Goal: Task Accomplishment & Management: Use online tool/utility

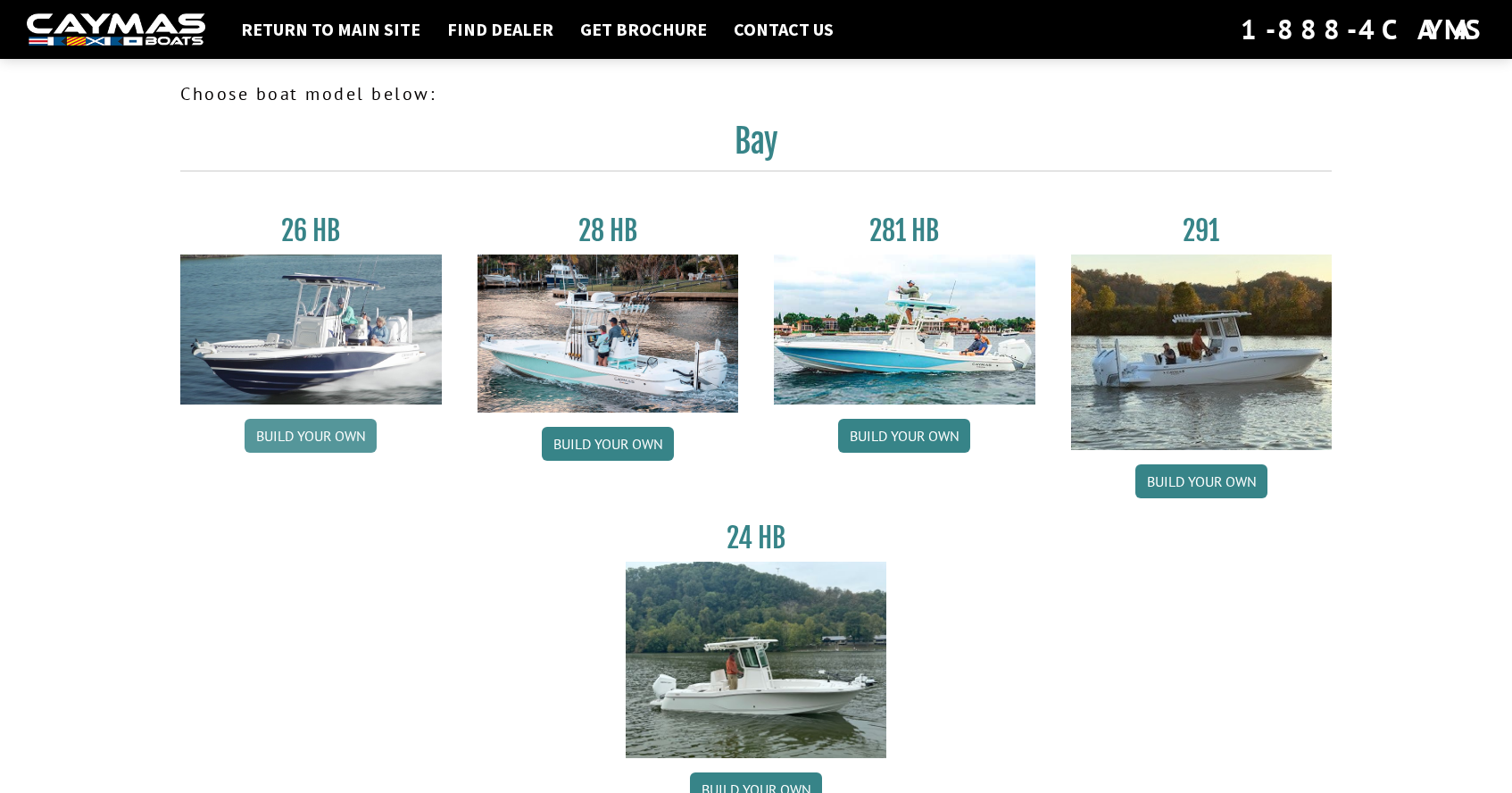
click at [307, 431] on link "Build your own" at bounding box center [310, 436] width 132 height 34
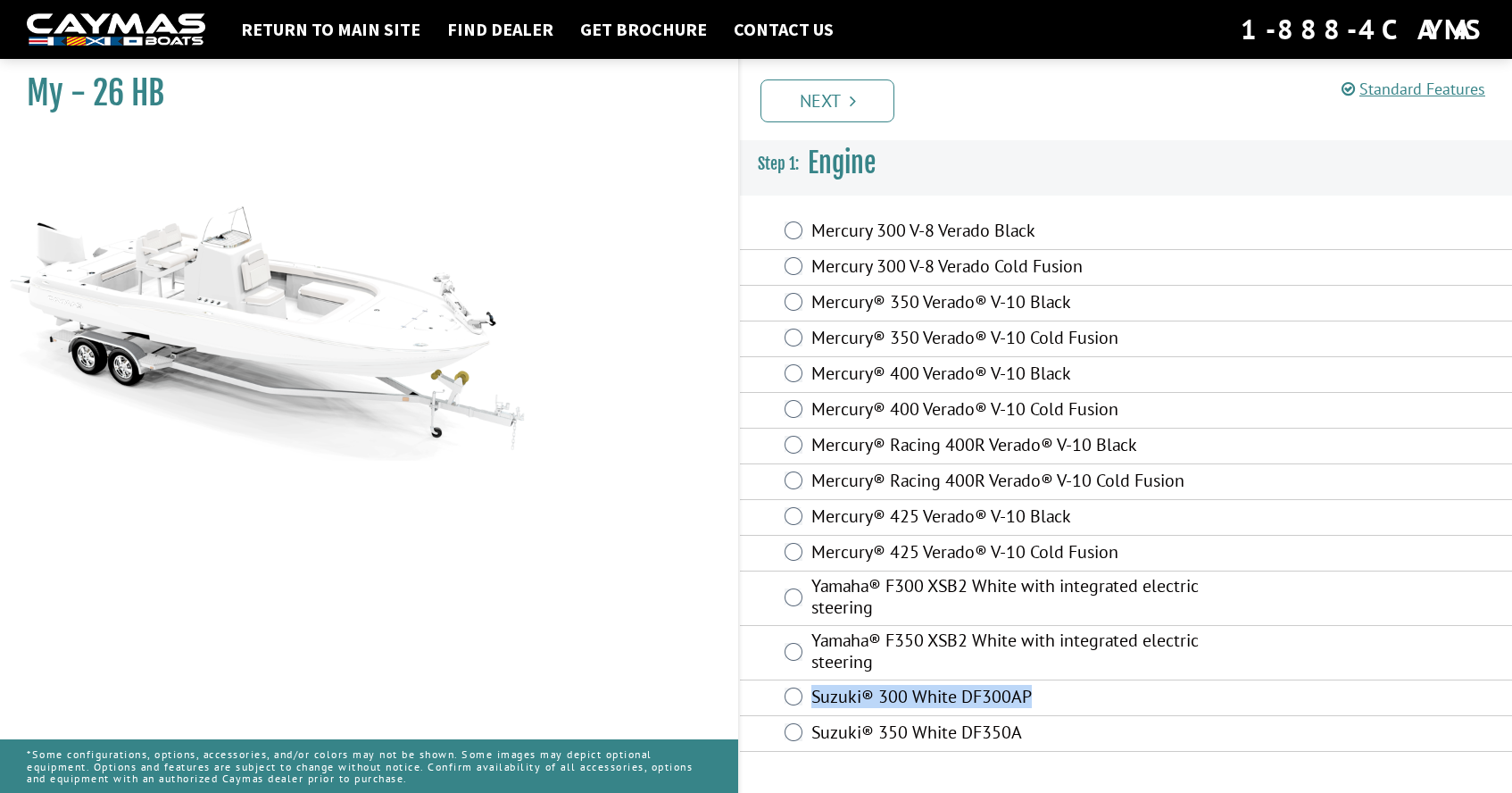
click at [792, 730] on fieldset "Engine is required. Mercury 300 V-8 Verado Black Mercury 300 V-8 Verado Cold Fu…" at bounding box center [1125, 483] width 772 height 573
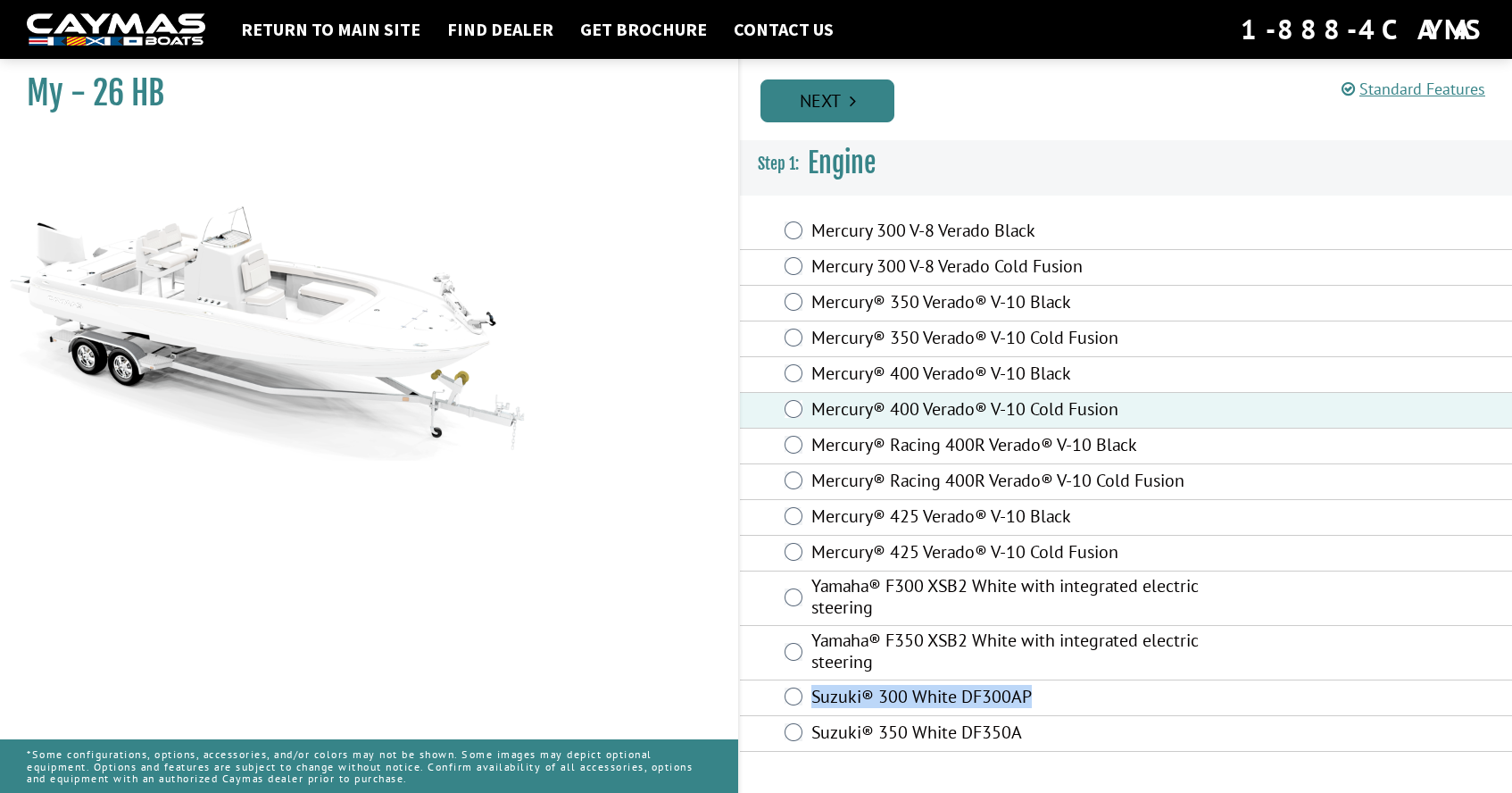
click at [847, 105] on link "Next" at bounding box center [827, 101] width 134 height 43
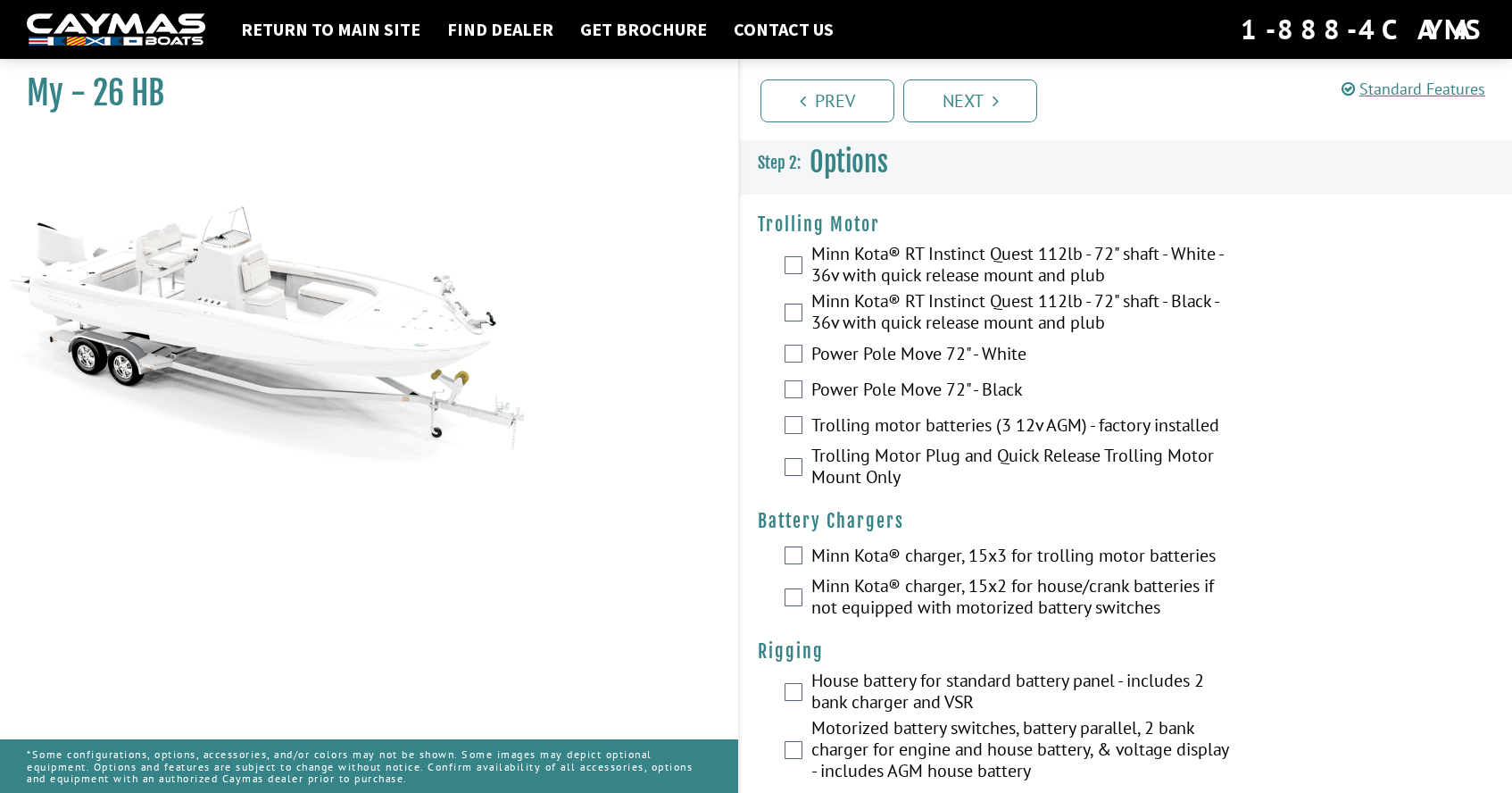
click at [790, 277] on div "Minn Kota® RT Instinct Quest 112lb - 72" shaft - White - 36v with quick release…" at bounding box center [1125, 266] width 772 height 48
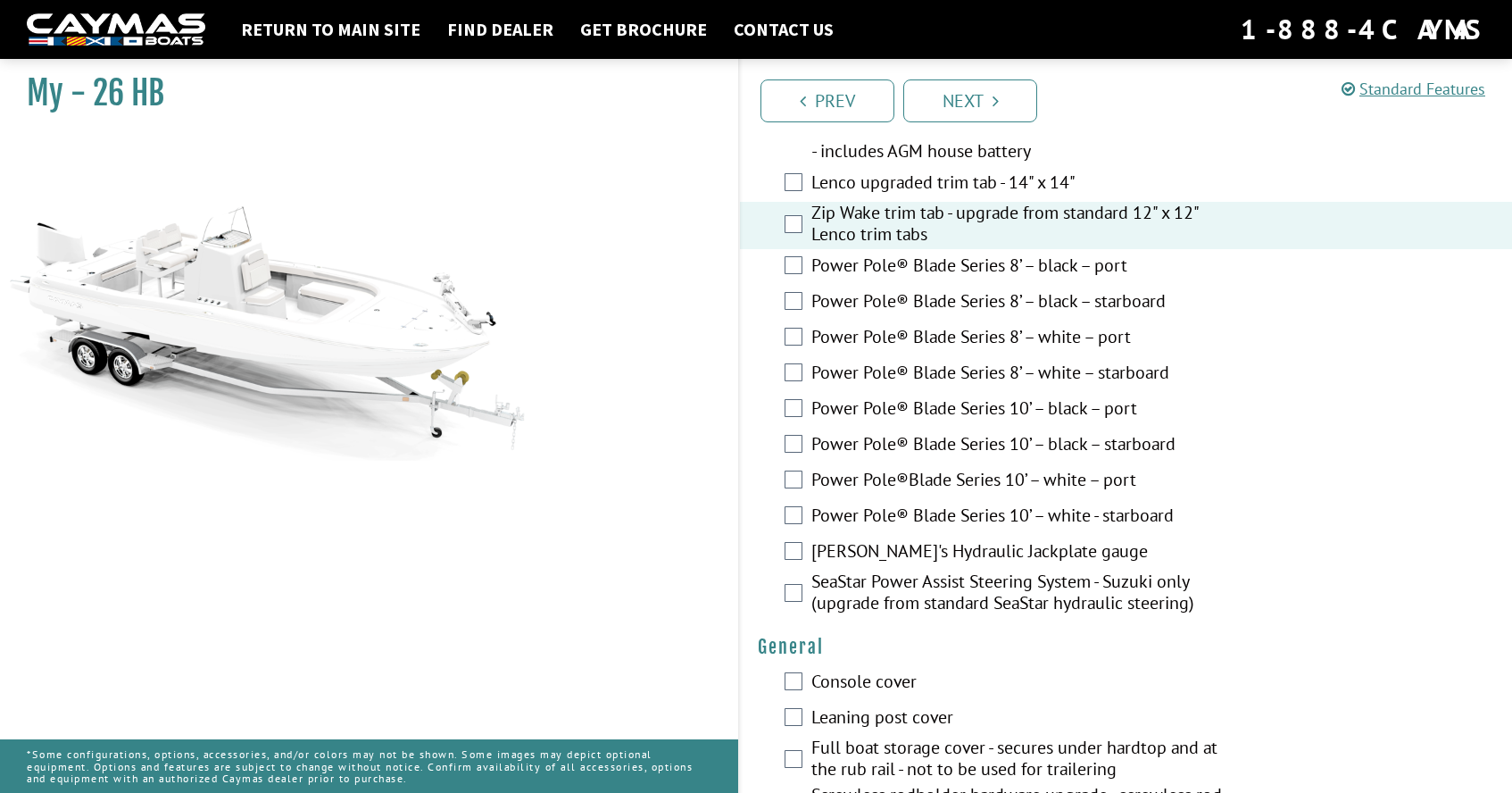
scroll to position [682, 0]
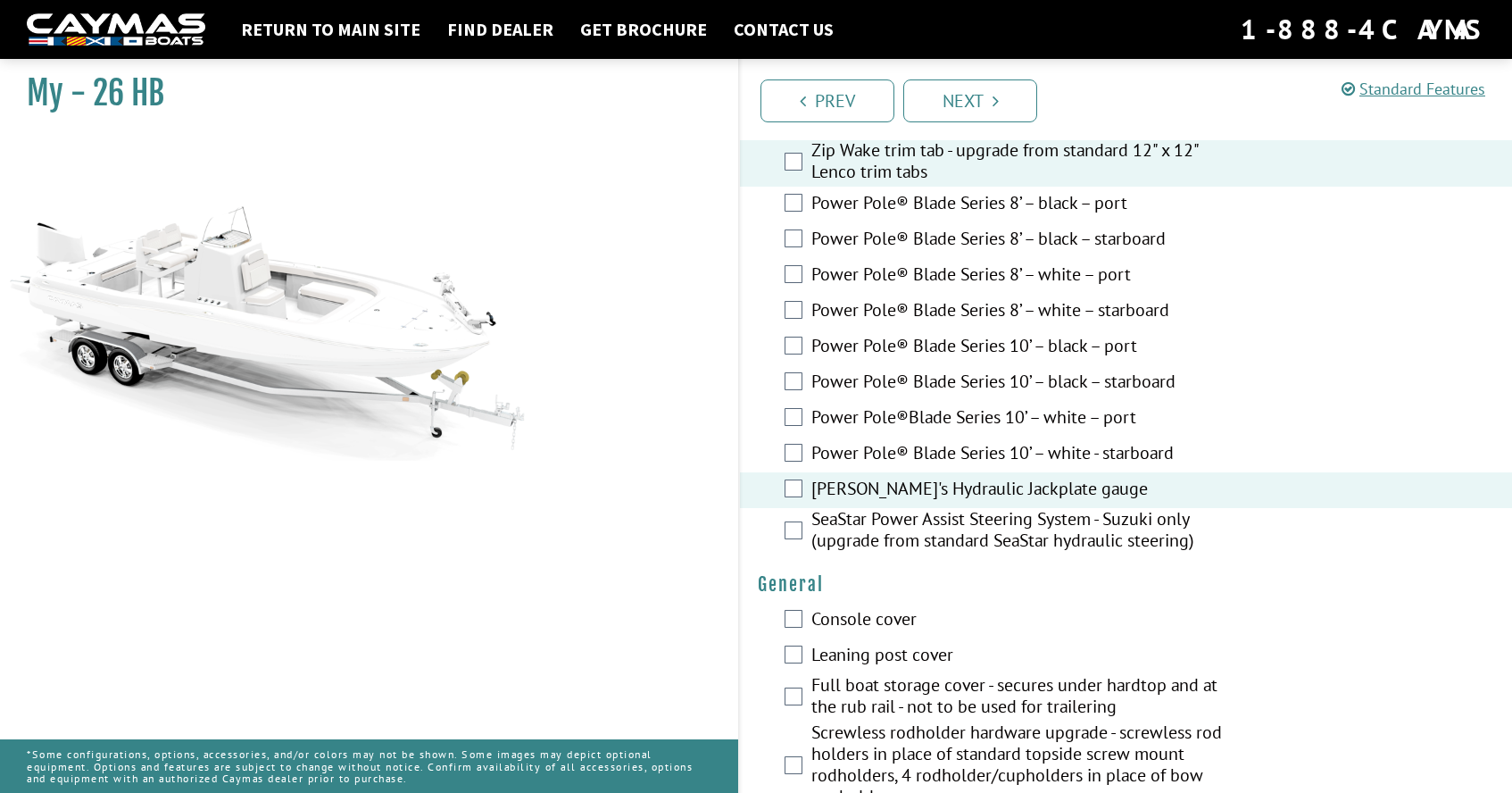
click at [843, 617] on label "Console cover" at bounding box center [1021, 621] width 421 height 26
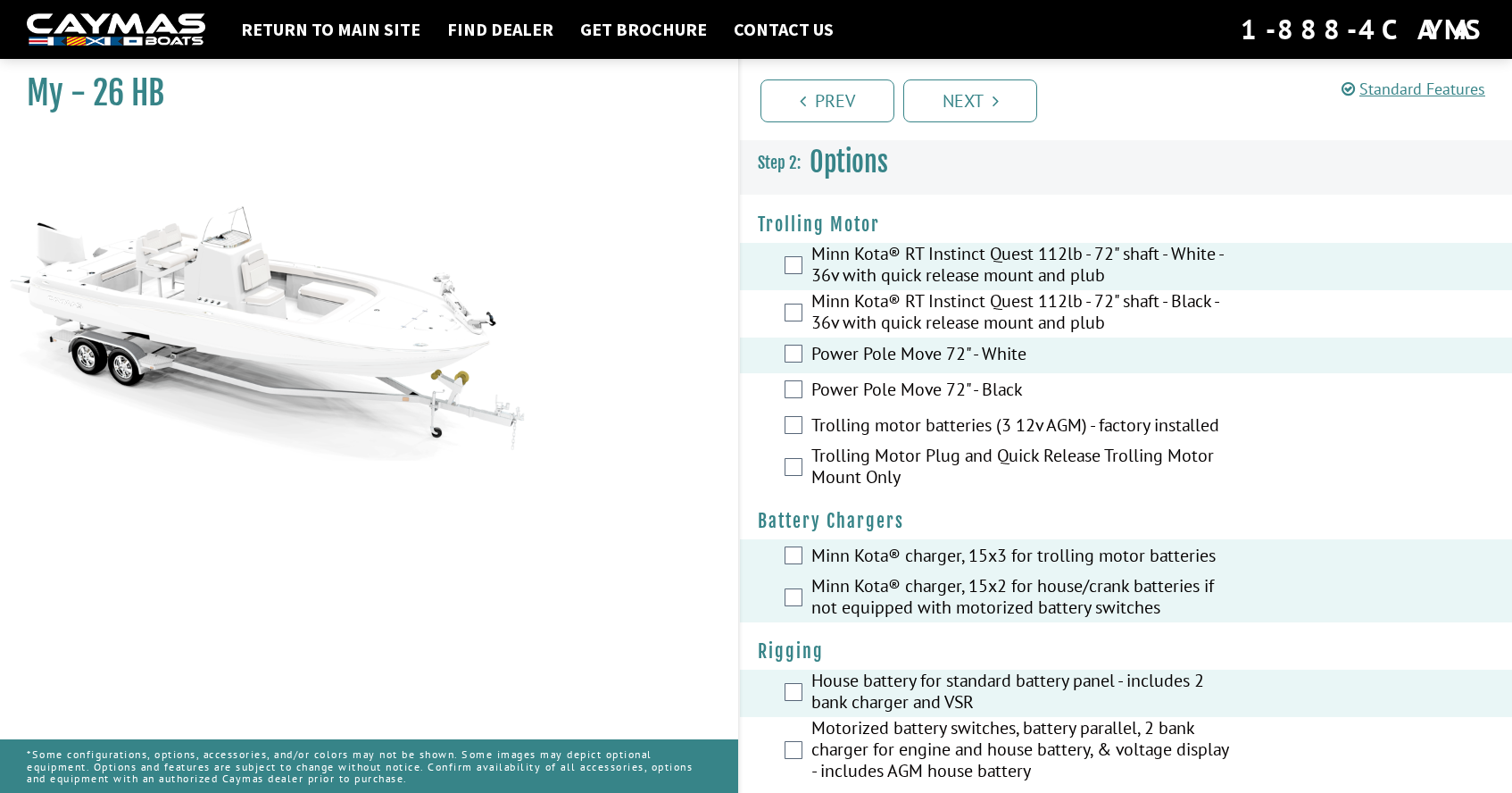
scroll to position [0, 0]
click at [952, 102] on link "Next" at bounding box center [969, 101] width 134 height 43
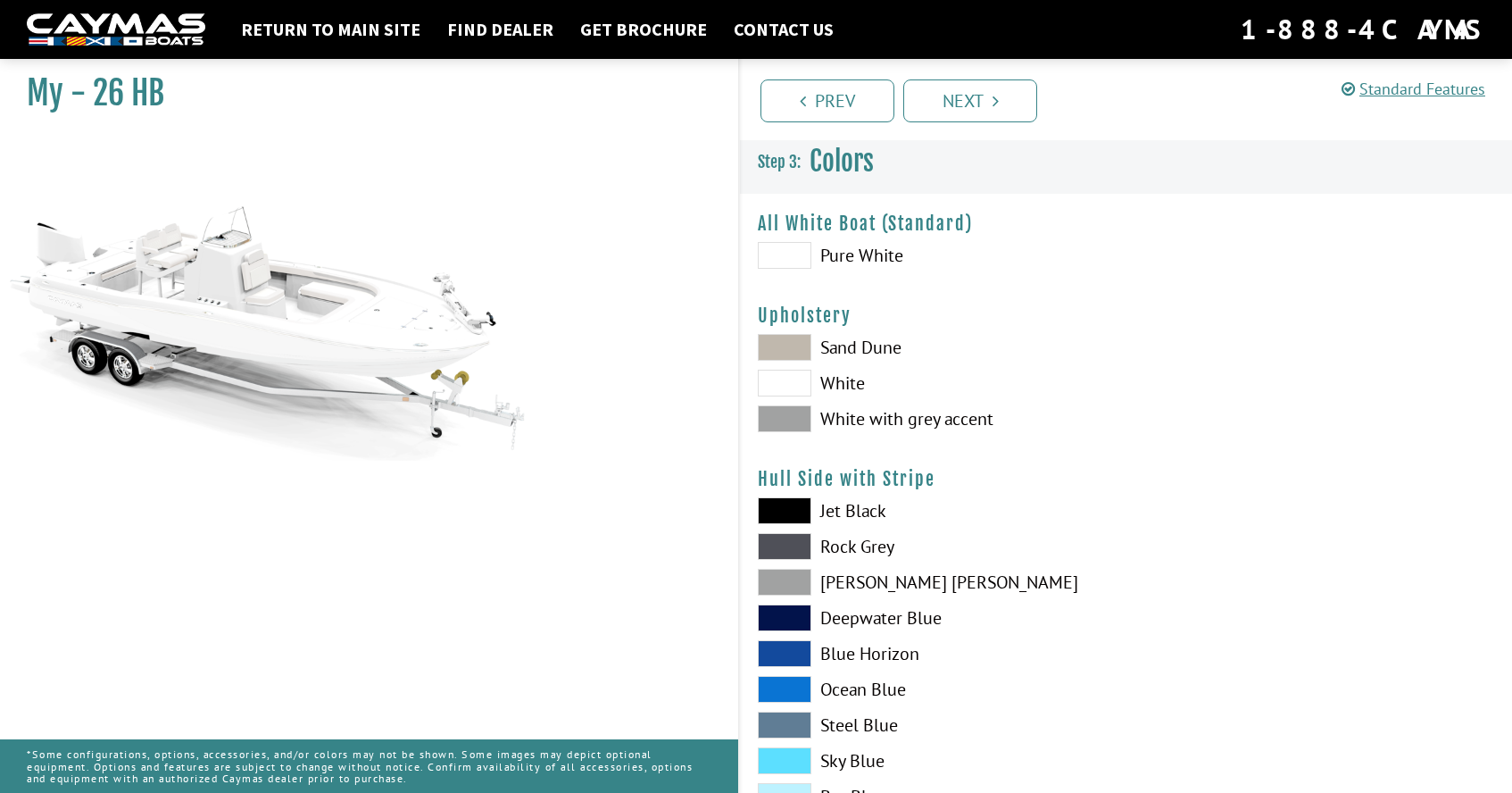
click at [803, 373] on span at bounding box center [785, 383] width 54 height 27
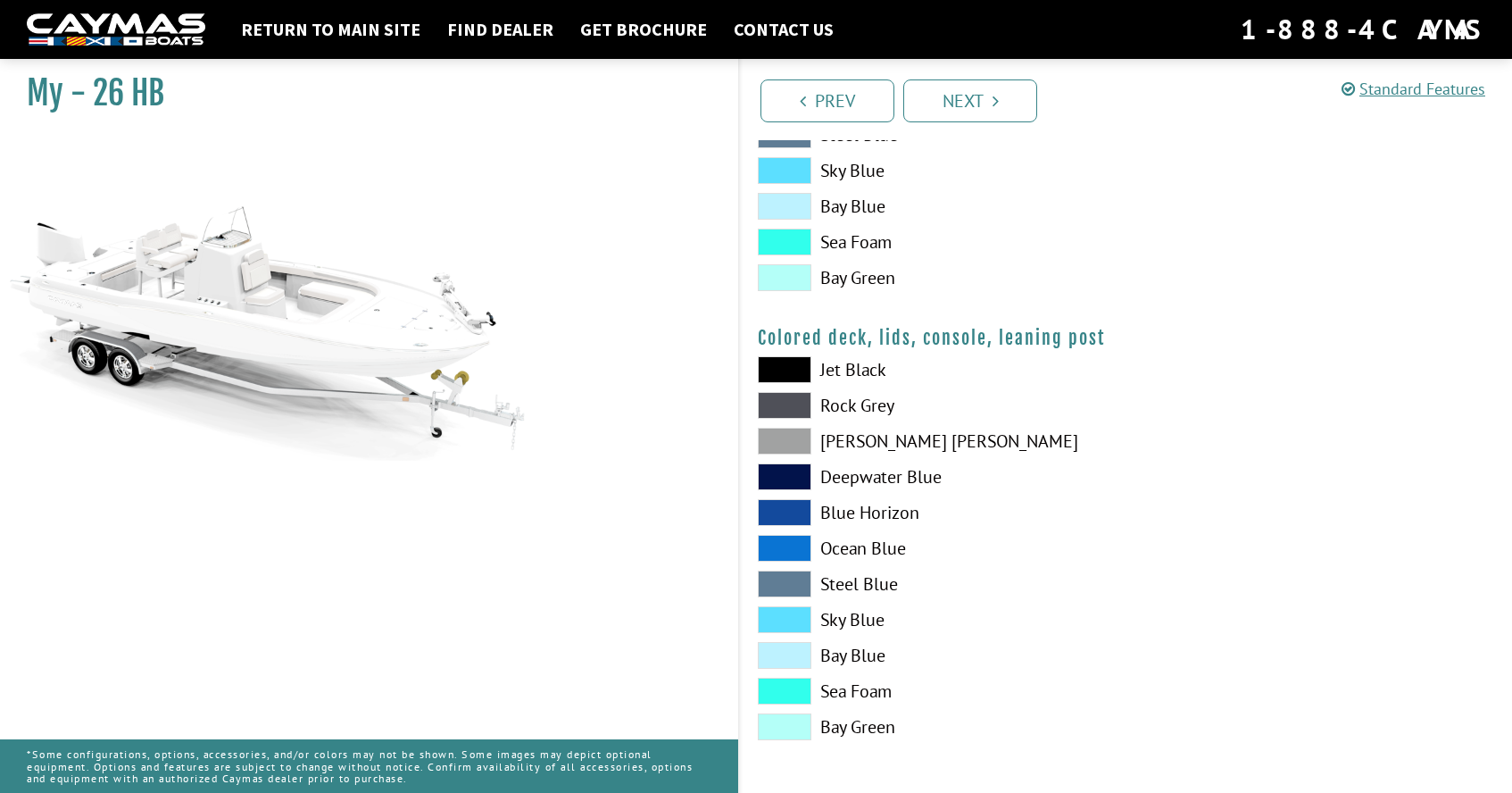
scroll to position [1938, 0]
click at [987, 111] on link "Next" at bounding box center [969, 101] width 134 height 43
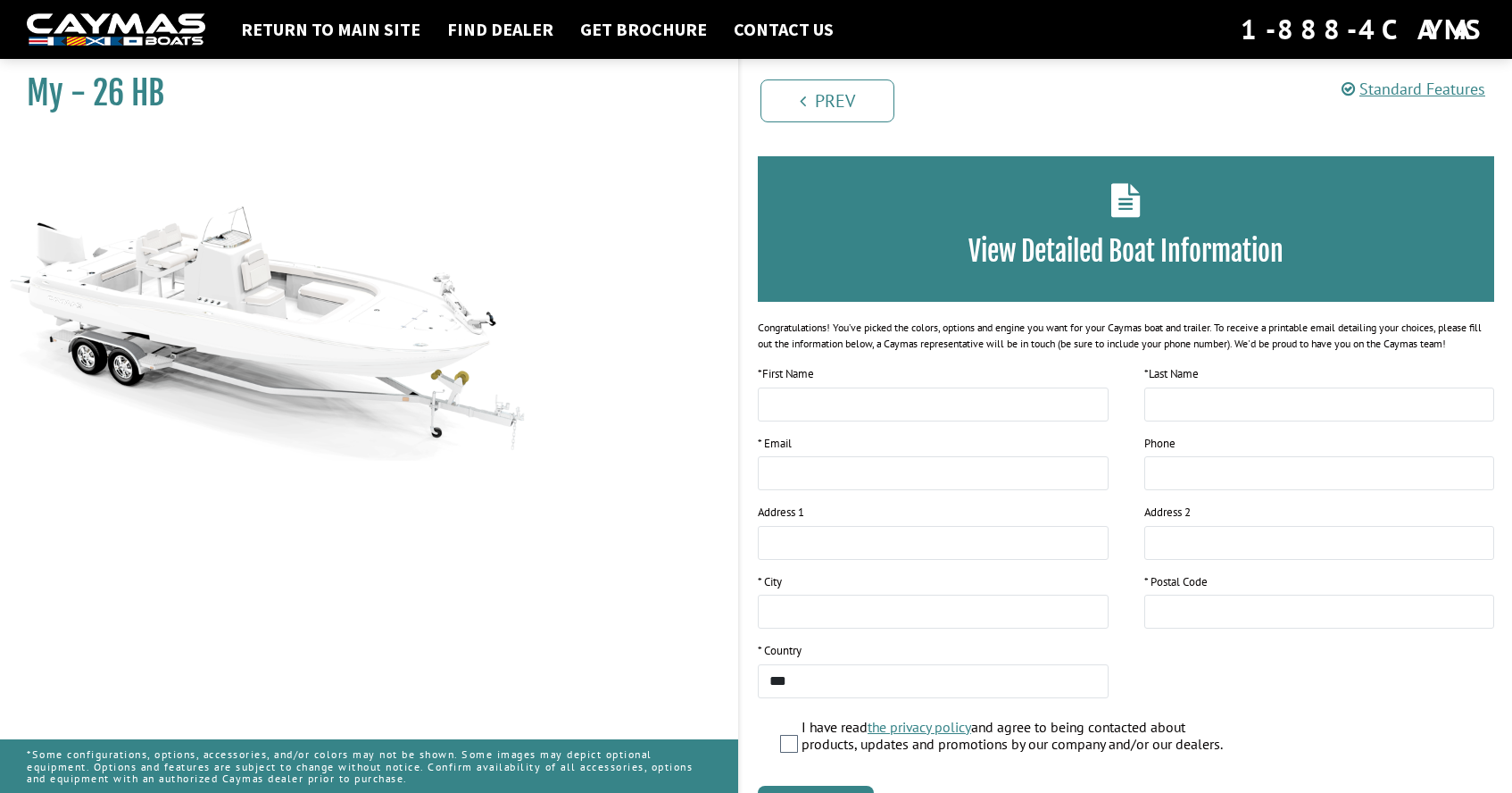
scroll to position [0, 0]
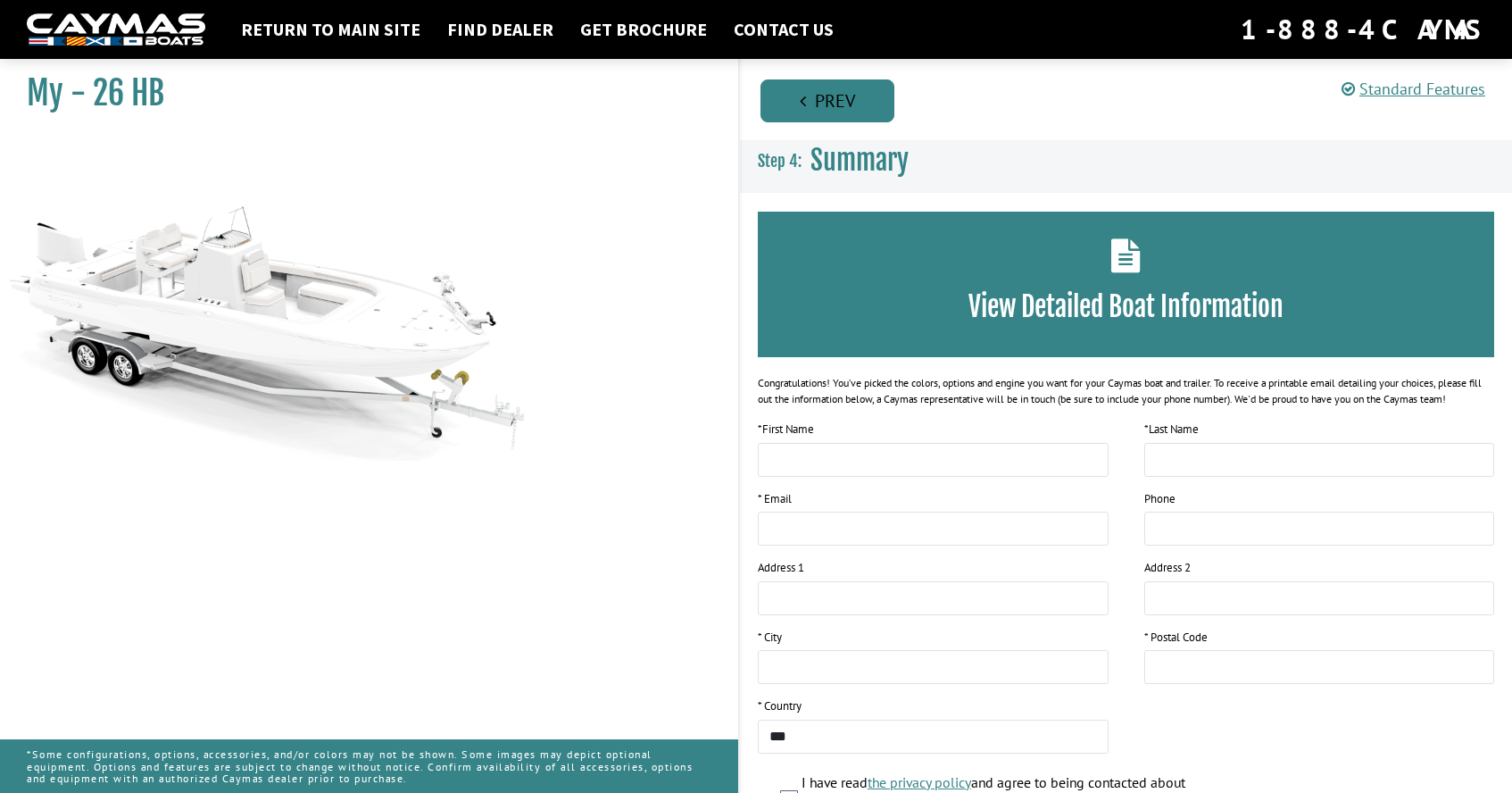
click at [855, 105] on link "Prev" at bounding box center [827, 101] width 134 height 43
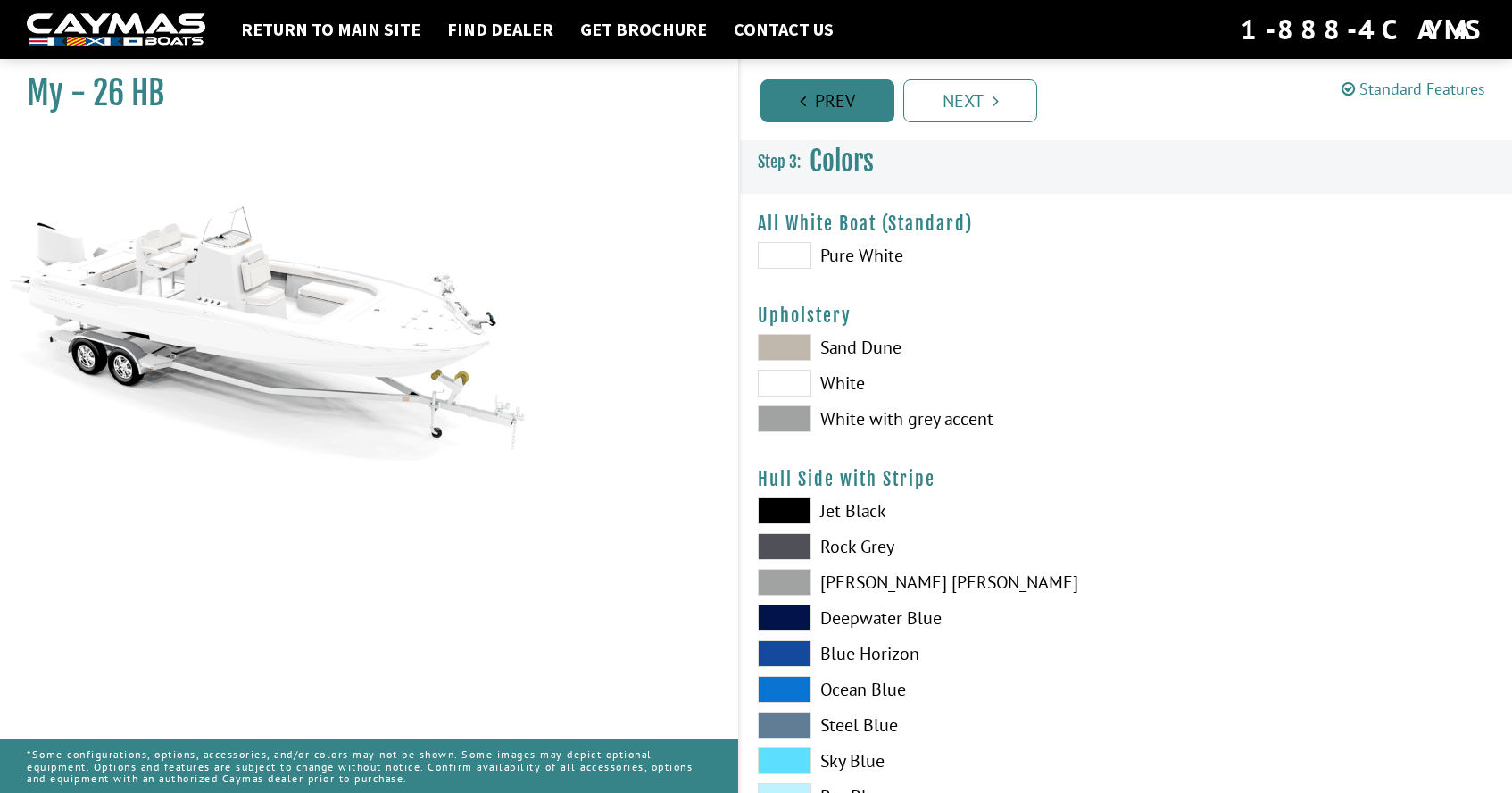
click at [855, 105] on link "Prev" at bounding box center [827, 101] width 134 height 43
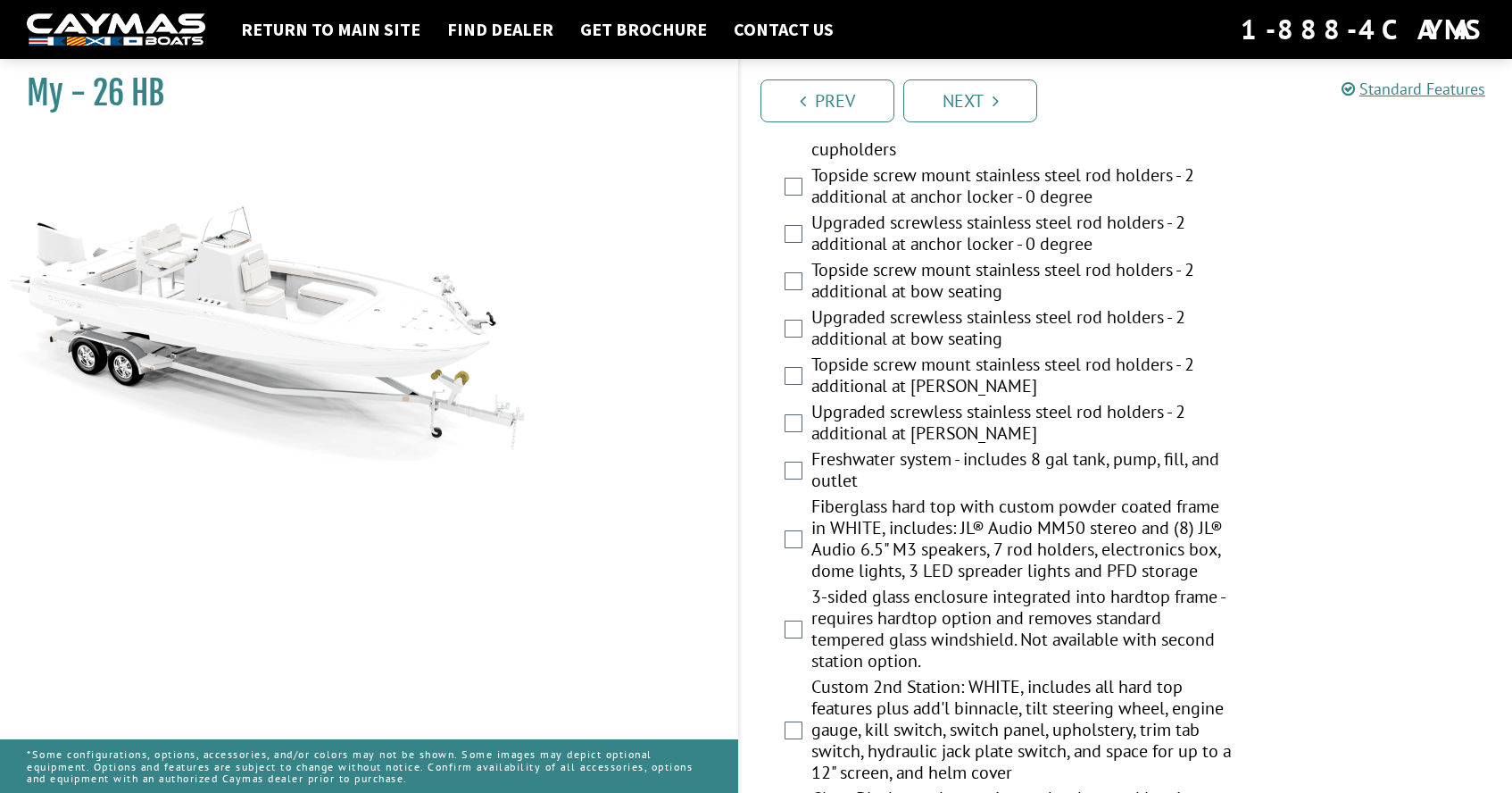
scroll to position [1319, 0]
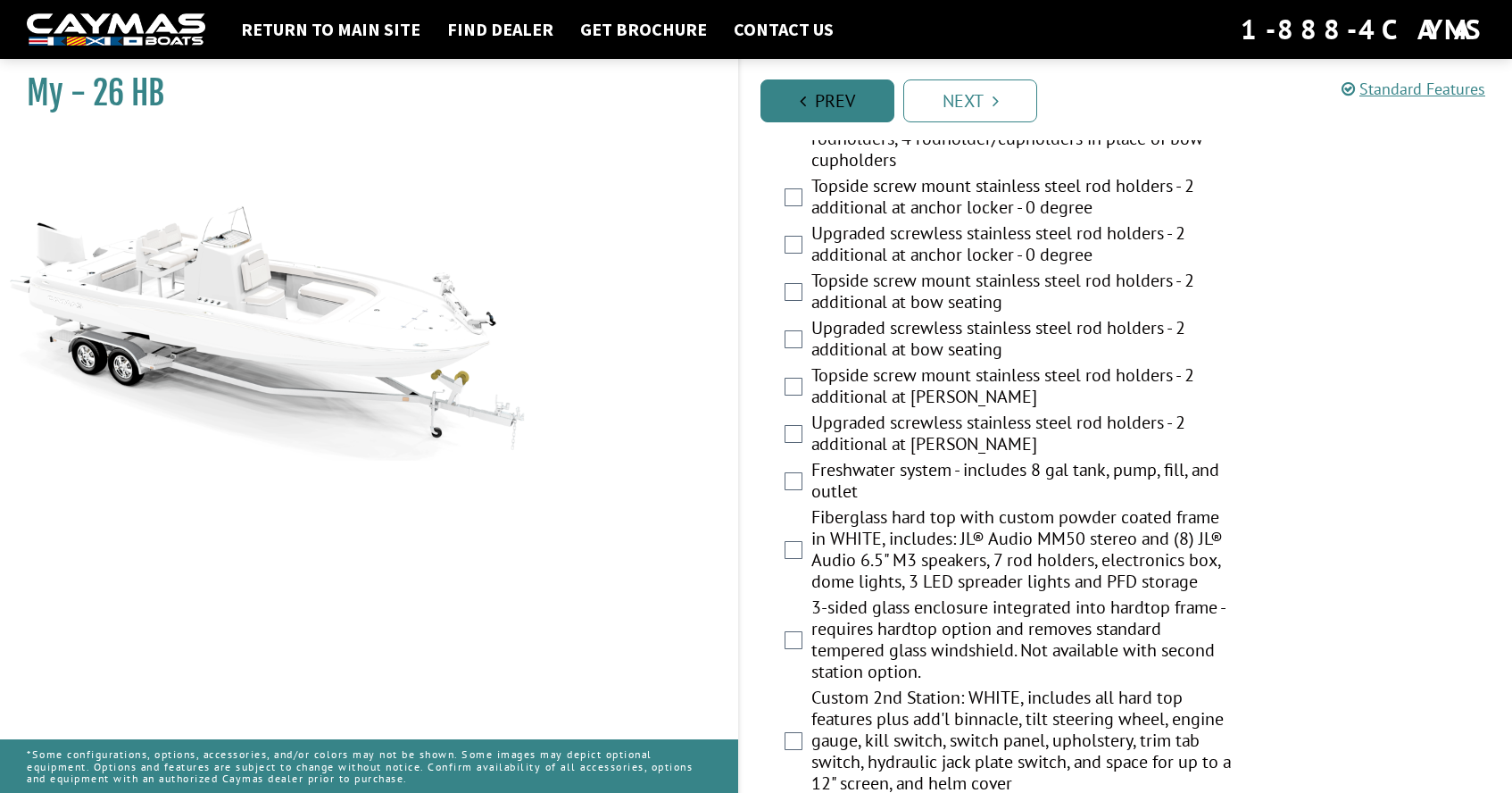
click at [833, 109] on link "Prev" at bounding box center [827, 101] width 134 height 43
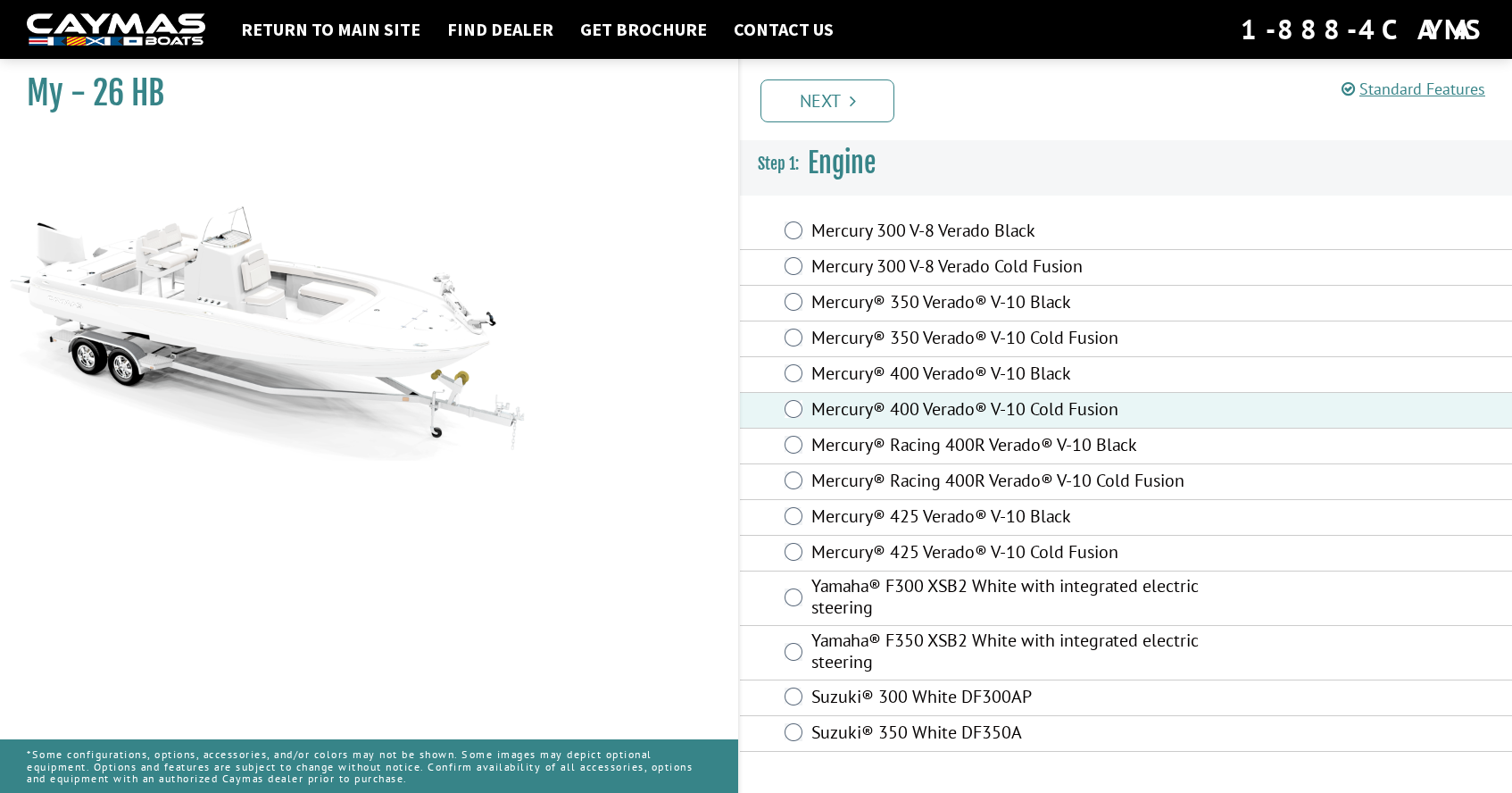
scroll to position [0, 0]
click at [1438, 88] on link "Standard Features" at bounding box center [1413, 89] width 143 height 21
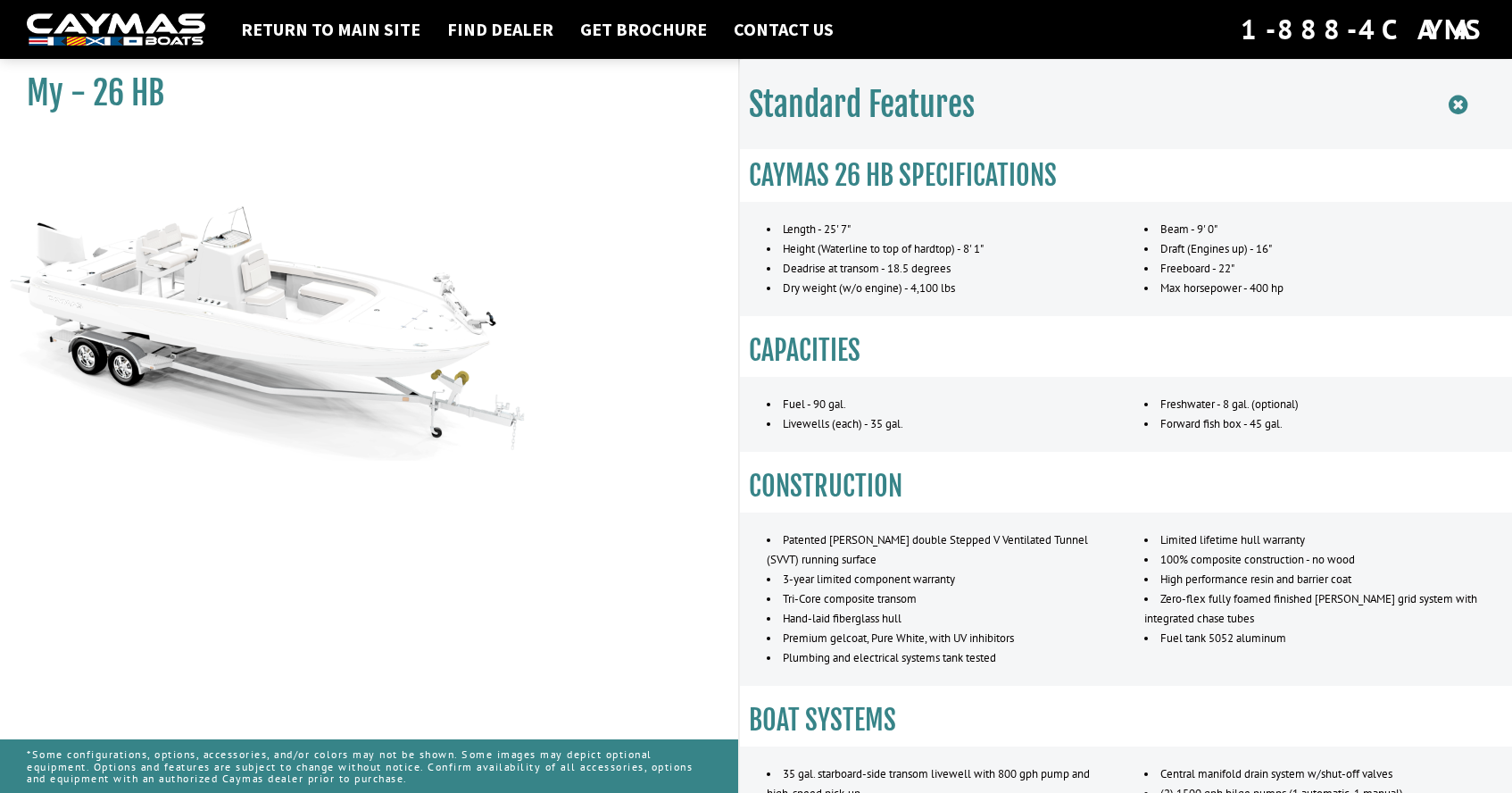
click at [1464, 107] on icon at bounding box center [1457, 104] width 19 height 22
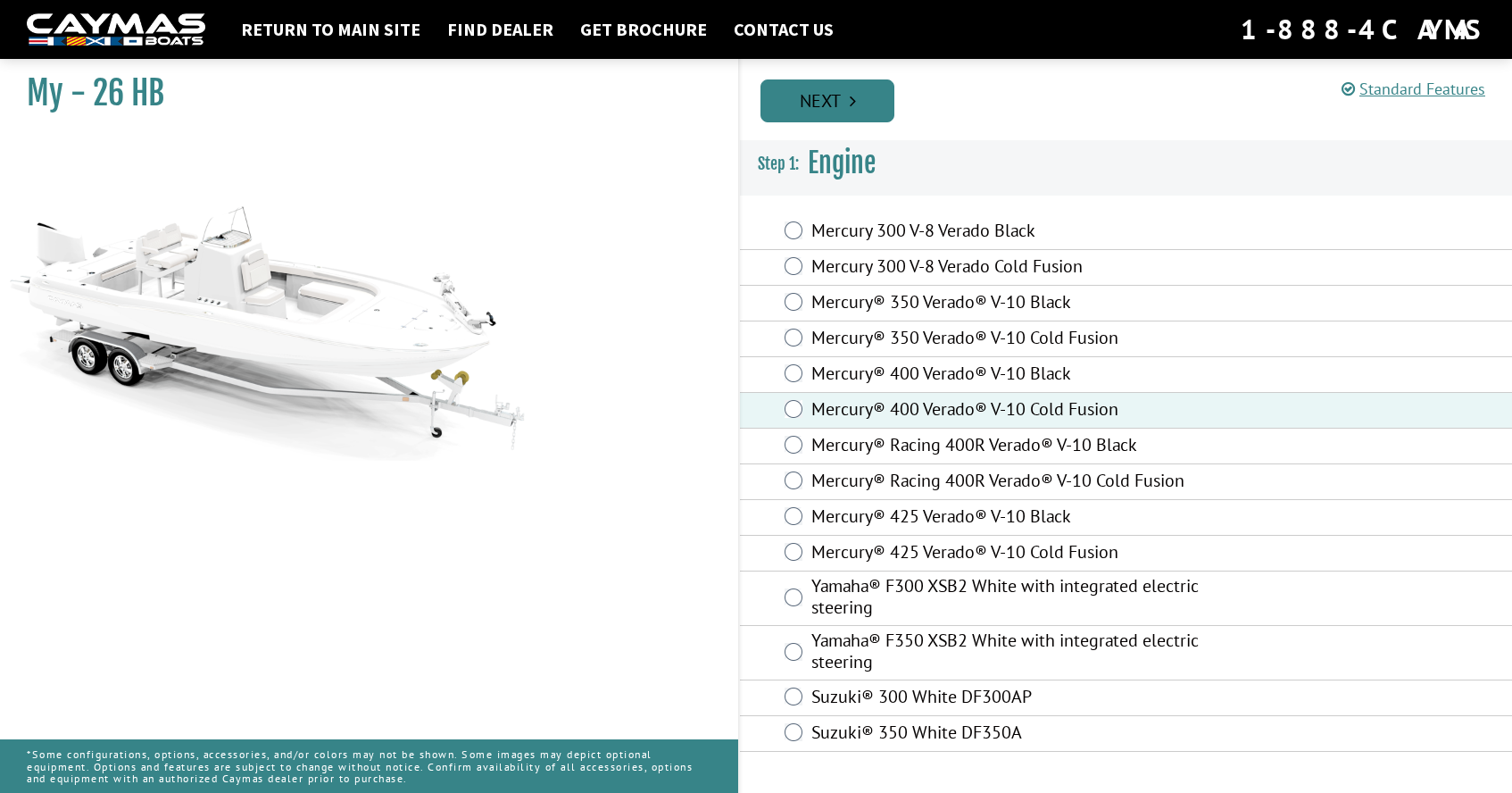
click at [866, 96] on link "Next" at bounding box center [827, 101] width 134 height 43
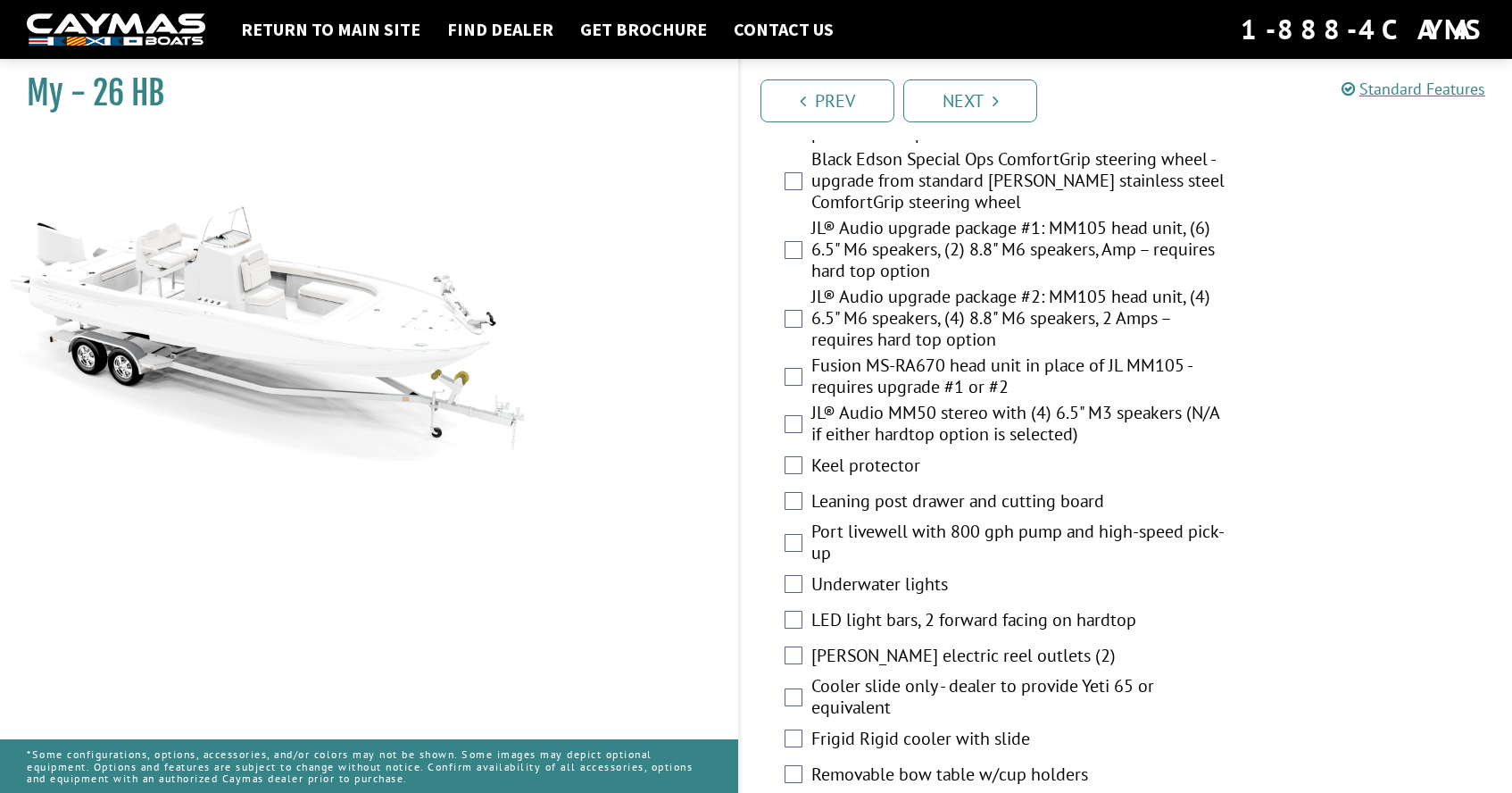
scroll to position [2186, 0]
